Goal: Task Accomplishment & Management: Use online tool/utility

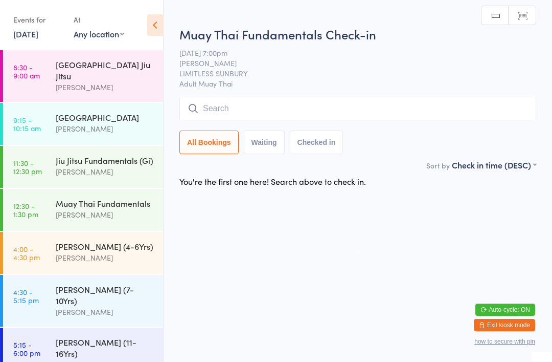
click at [252, 107] on input "search" at bounding box center [357, 109] width 357 height 24
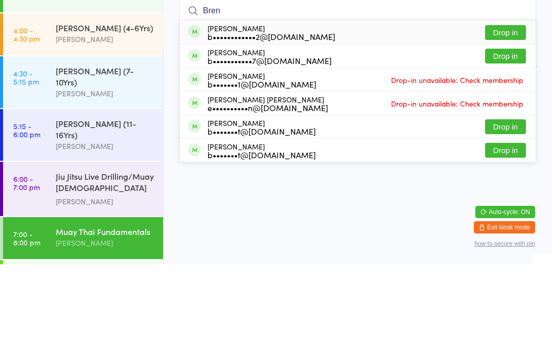
type input "Bren"
click at [511, 123] on button "Drop in" at bounding box center [505, 130] width 41 height 15
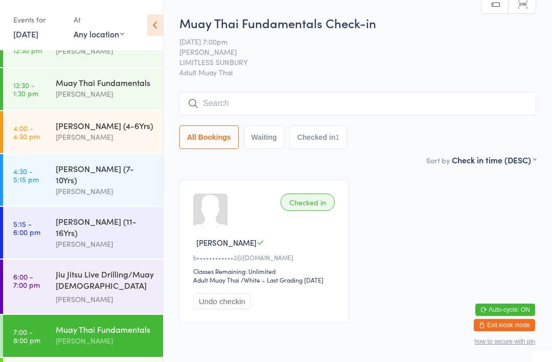
click at [355, 106] on input "search" at bounding box center [357, 104] width 357 height 24
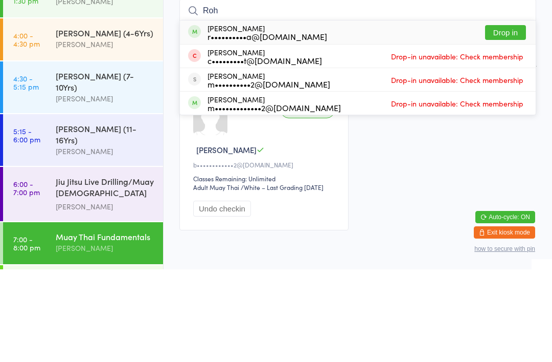
type input "Roh"
click at [347, 113] on div "[PERSON_NAME] r••••••••••a@[DOMAIN_NAME] Drop in" at bounding box center [358, 125] width 356 height 24
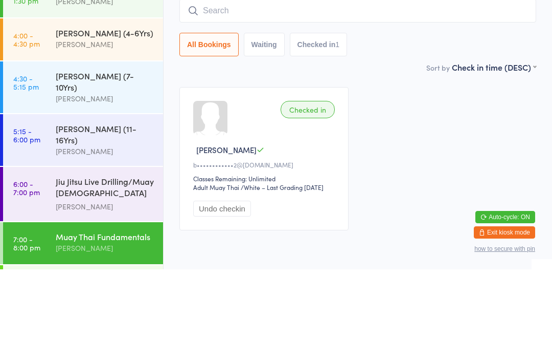
scroll to position [55, 0]
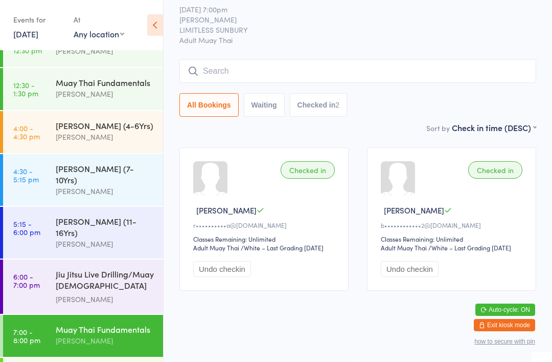
click at [248, 59] on input "search" at bounding box center [357, 71] width 357 height 24
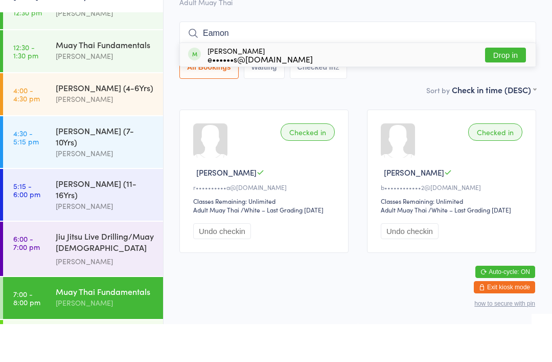
type input "Eamon"
click at [294, 81] on div "[PERSON_NAME] e••••••s@[DOMAIN_NAME] Drop in" at bounding box center [358, 93] width 356 height 24
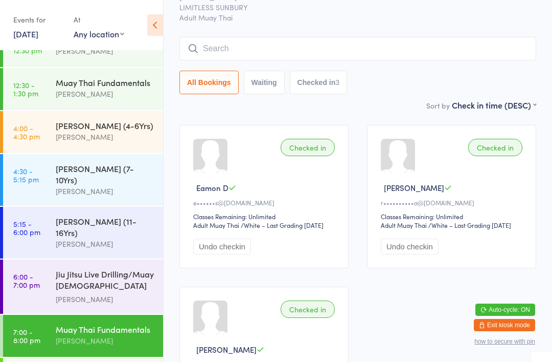
click at [310, 59] on input "search" at bounding box center [357, 49] width 357 height 24
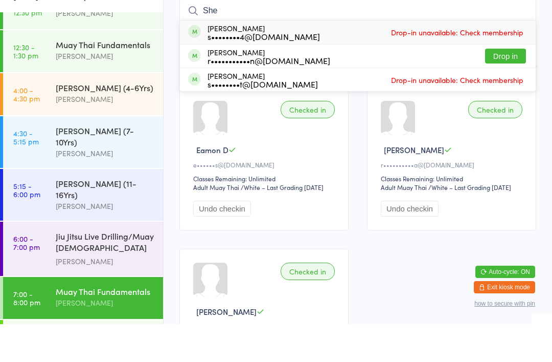
type input "She"
click at [296, 94] on div "r•••••••••••n@[DOMAIN_NAME]" at bounding box center [269, 98] width 123 height 8
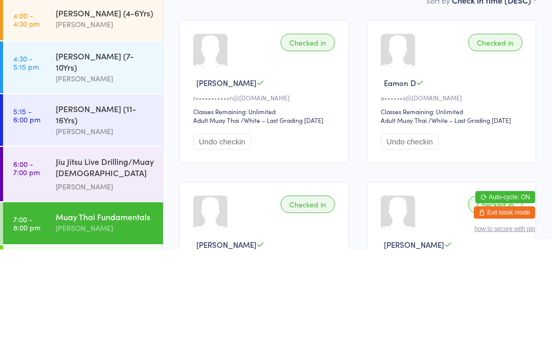
scroll to position [12, 0]
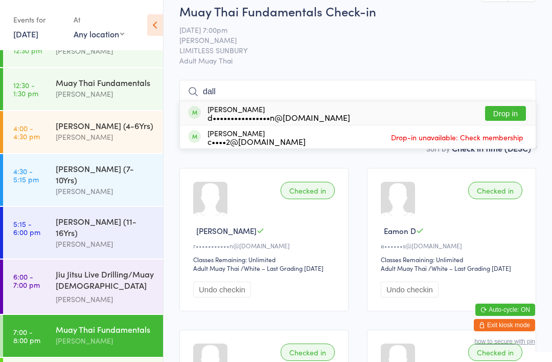
type input "dall"
click at [500, 111] on button "Drop in" at bounding box center [505, 113] width 41 height 15
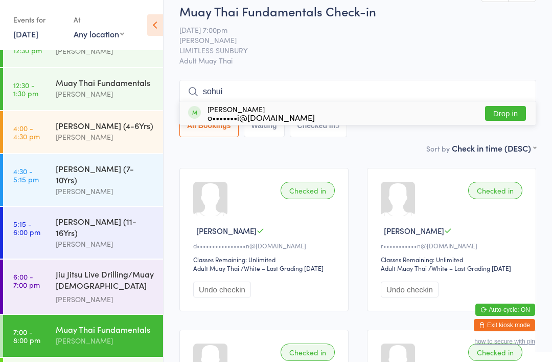
click at [330, 100] on input "sohui" at bounding box center [357, 92] width 357 height 24
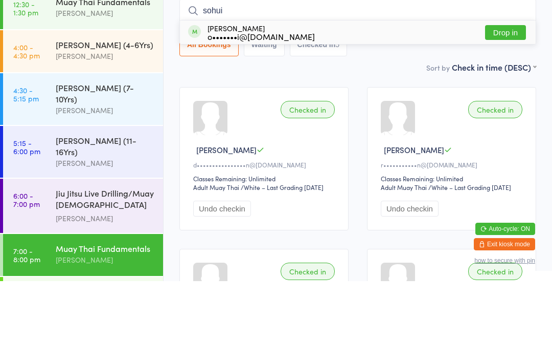
type input "sohui"
click at [360, 101] on div "[PERSON_NAME] o•••••••i@[DOMAIN_NAME] Drop in" at bounding box center [358, 113] width 356 height 24
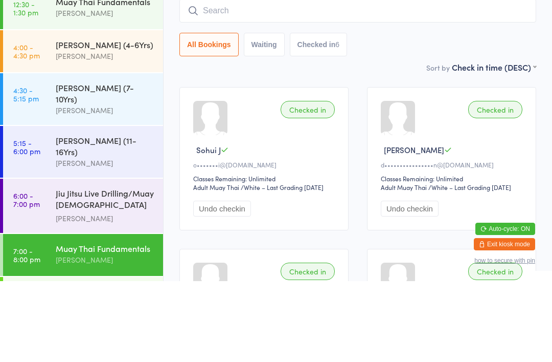
scroll to position [93, 0]
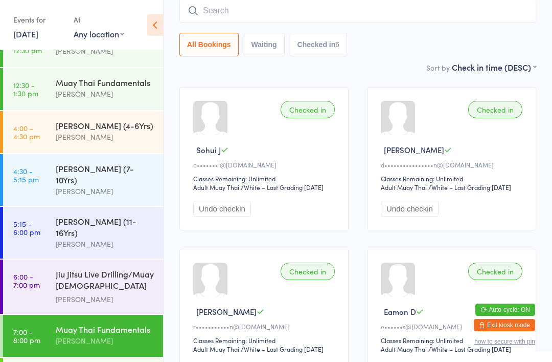
click at [318, 22] on input "search" at bounding box center [357, 11] width 357 height 24
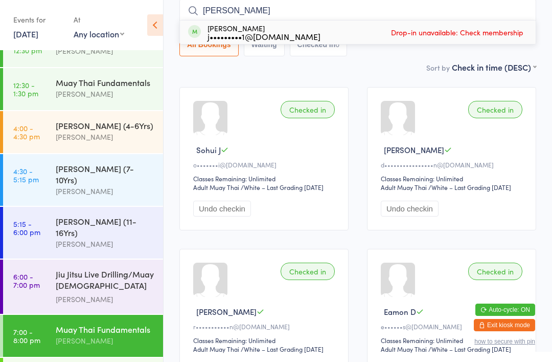
click at [507, 116] on div "Checked in" at bounding box center [495, 109] width 54 height 17
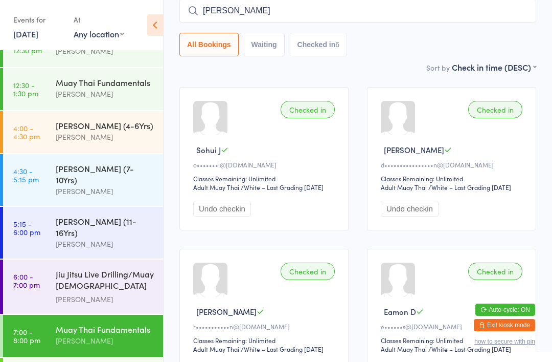
click at [297, 11] on input "[PERSON_NAME]" at bounding box center [357, 11] width 357 height 24
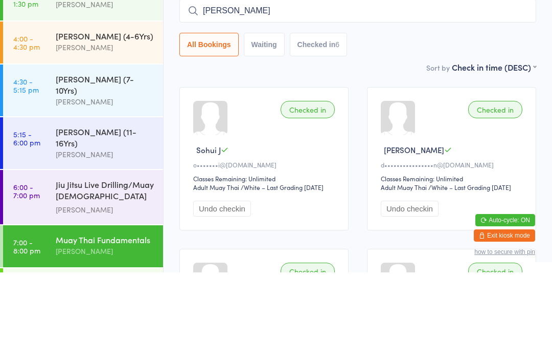
scroll to position [0, 0]
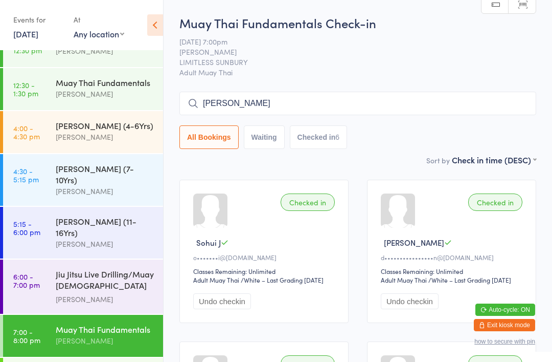
click at [361, 112] on input "[PERSON_NAME]" at bounding box center [357, 104] width 357 height 24
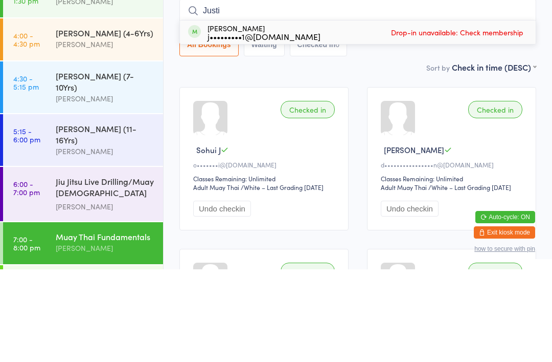
type input "Justi"
click at [330, 113] on div "[PERSON_NAME] j•••••••••1@[DOMAIN_NAME] Drop-in unavailable: Check membership" at bounding box center [358, 125] width 356 height 24
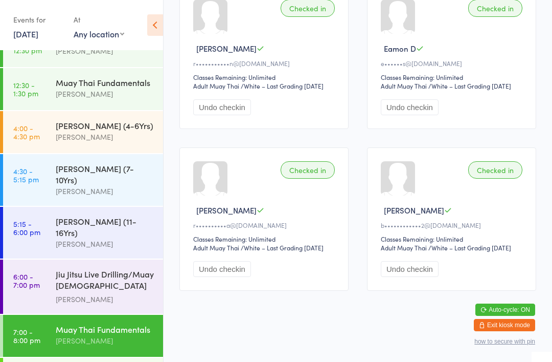
scroll to position [371, 0]
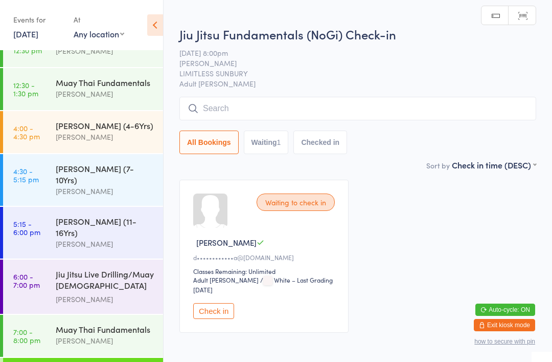
click at [225, 307] on button "Check in" at bounding box center [213, 311] width 41 height 16
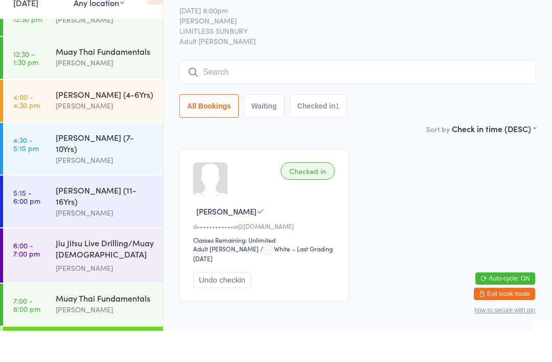
scroll to position [31, 0]
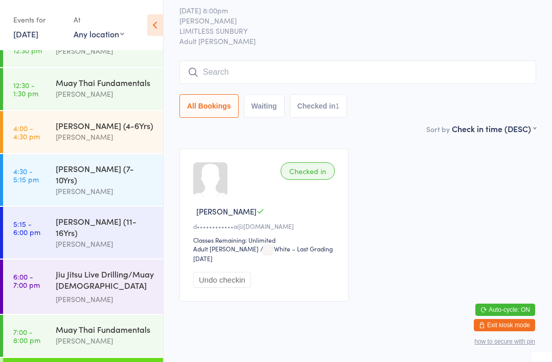
click at [323, 72] on input "search" at bounding box center [357, 72] width 357 height 24
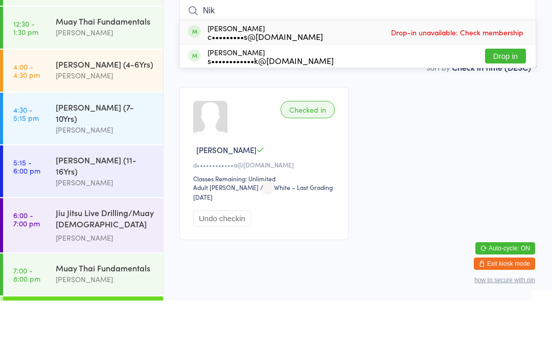
type input "Nik"
click at [513, 110] on button "Drop in" at bounding box center [505, 117] width 41 height 15
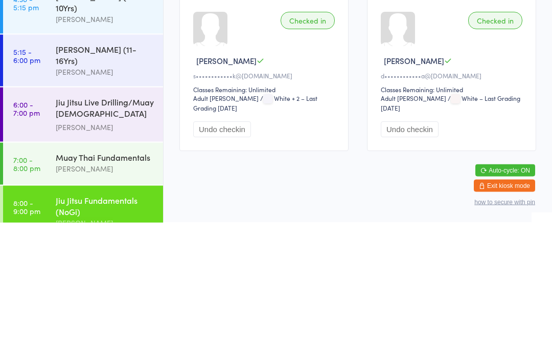
scroll to position [55, 0]
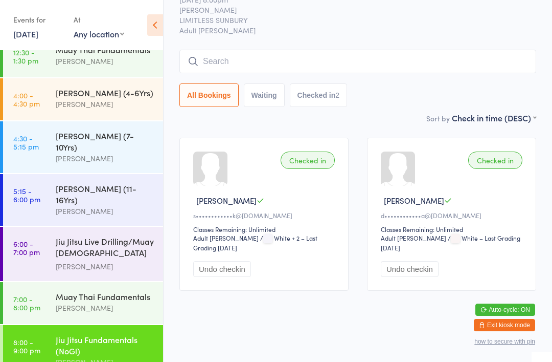
click at [104, 334] on div "Jiu Jitsu Fundamentals (NoGi)" at bounding box center [105, 344] width 99 height 22
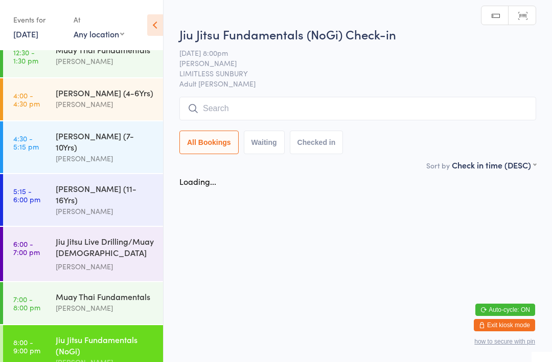
scroll to position [0, 0]
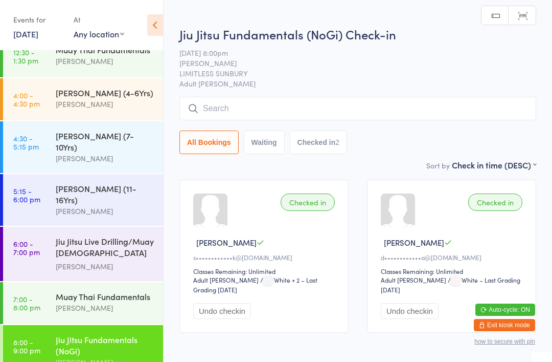
click at [298, 103] on input "search" at bounding box center [357, 109] width 357 height 24
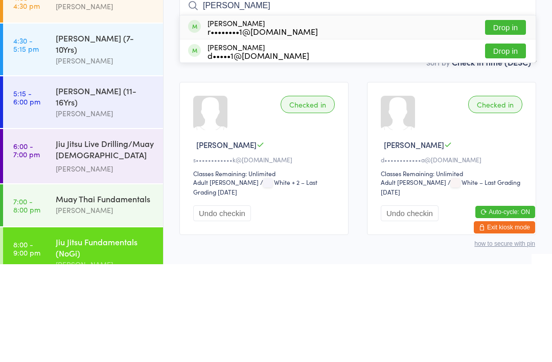
type input "[PERSON_NAME]"
click at [511, 118] on button "Drop in" at bounding box center [505, 125] width 41 height 15
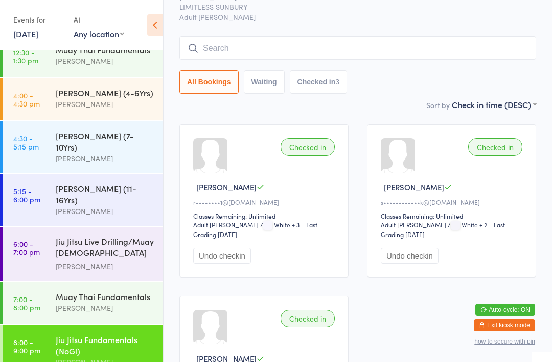
click at [296, 46] on input "search" at bounding box center [357, 48] width 357 height 24
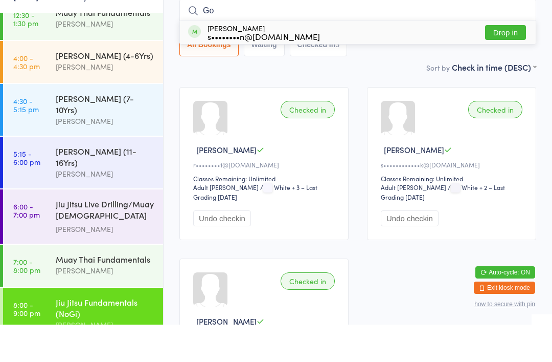
type input "Go"
click at [508, 62] on button "Drop in" at bounding box center [505, 69] width 41 height 15
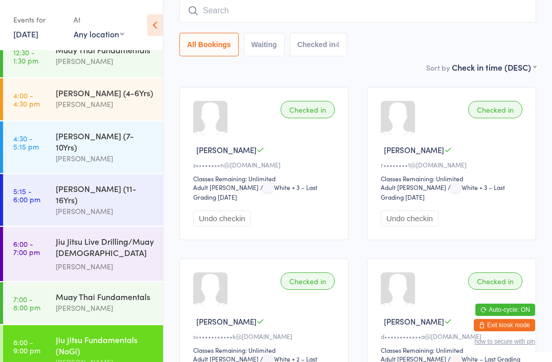
click at [284, 20] on input "search" at bounding box center [357, 11] width 357 height 24
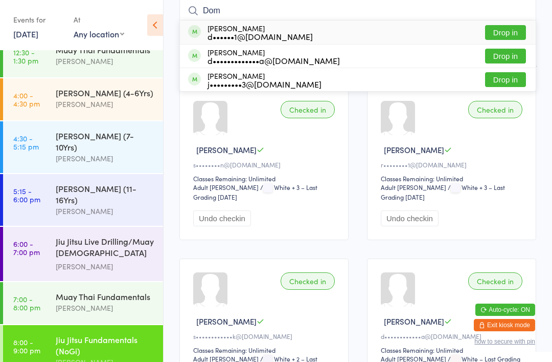
type input "Dom"
click at [510, 33] on button "Drop in" at bounding box center [505, 32] width 41 height 15
